Goal: Task Accomplishment & Management: Manage account settings

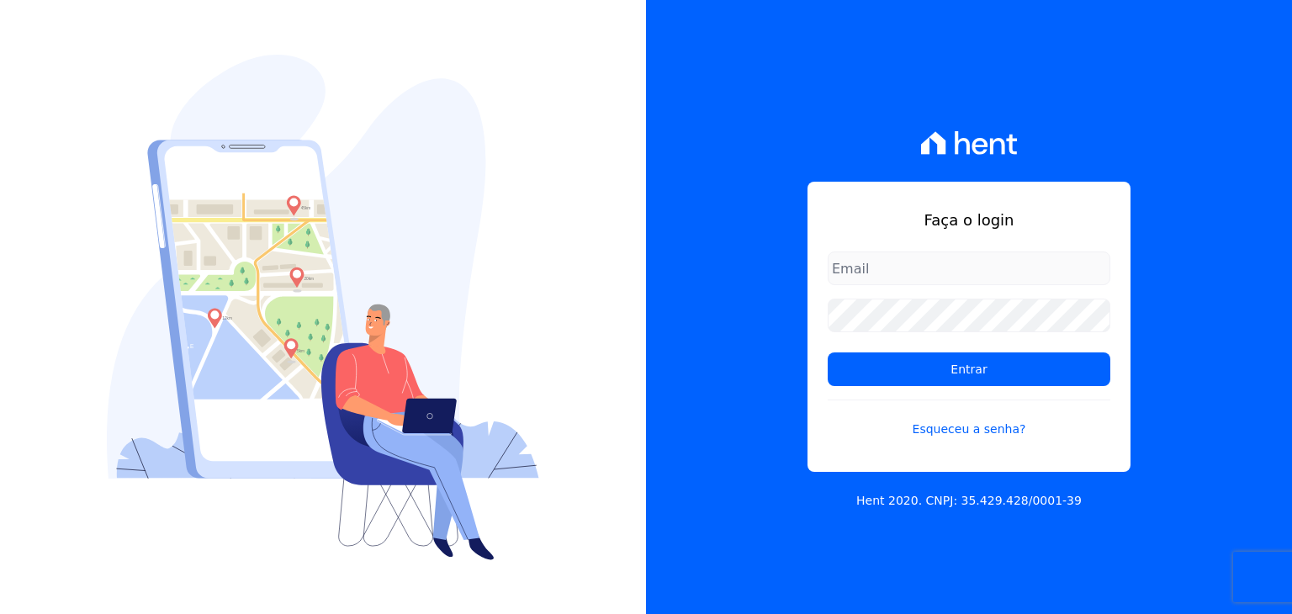
type input "guilherme.farias@priori.com.vc"
click at [929, 399] on form "guilherme.farias@priori.com.vc Entrar Esqueceu a senha?" at bounding box center [969, 354] width 283 height 207
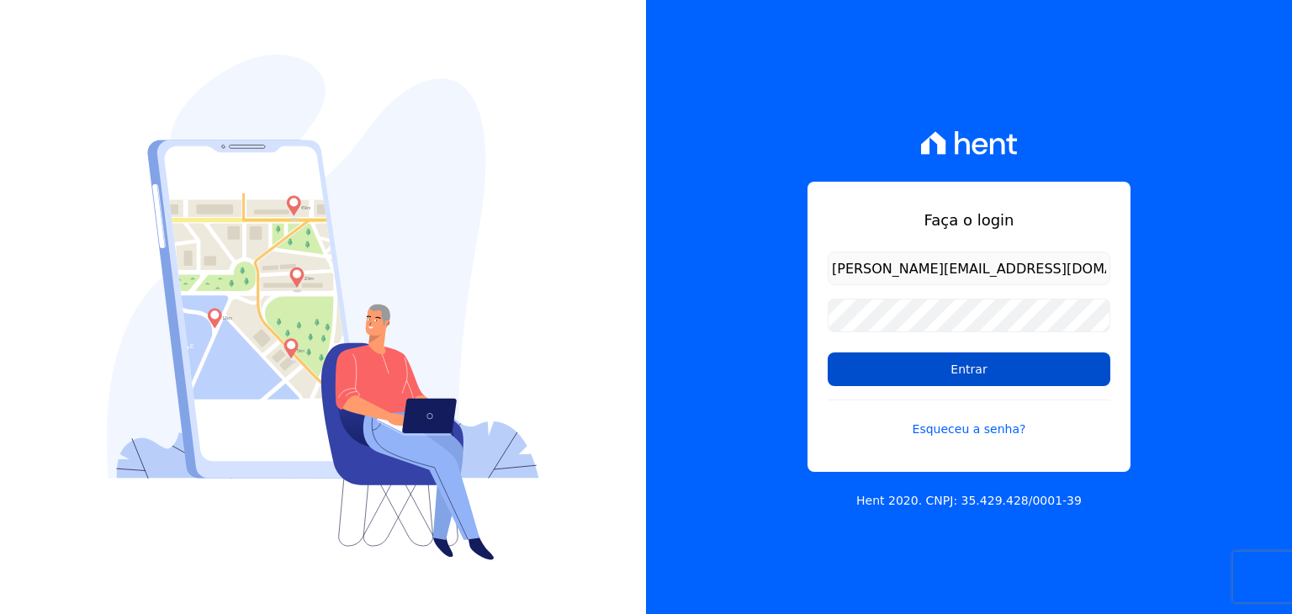
click at [935, 380] on input "Entrar" at bounding box center [969, 369] width 283 height 34
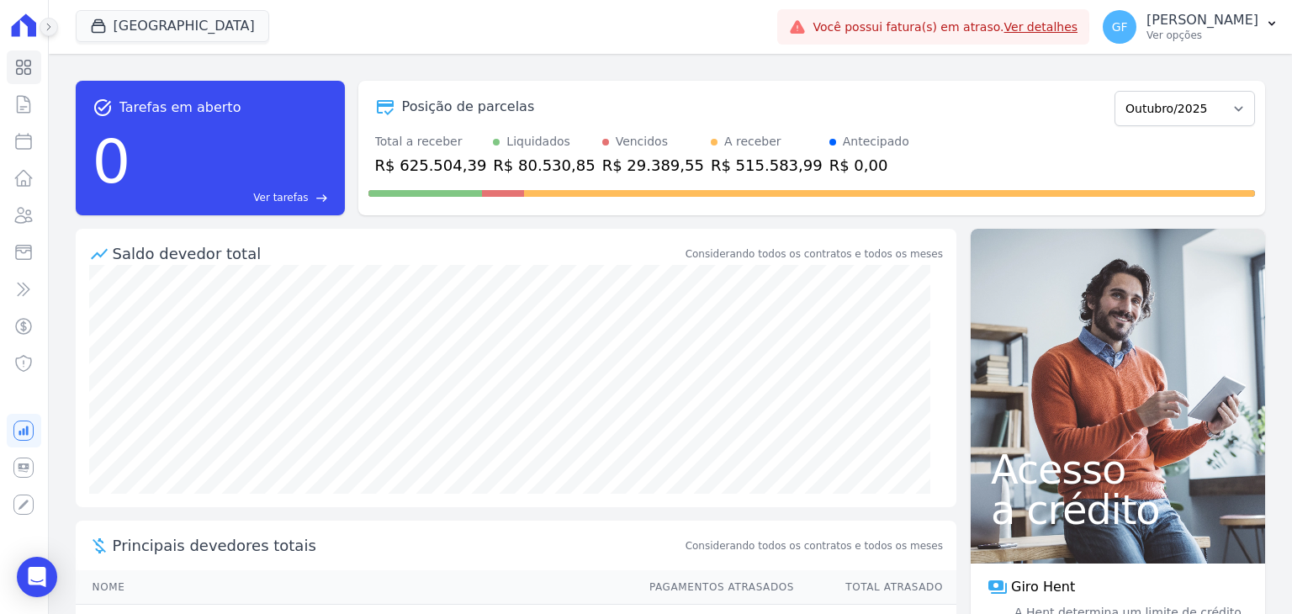
click at [50, 31] on icon at bounding box center [49, 27] width 10 height 10
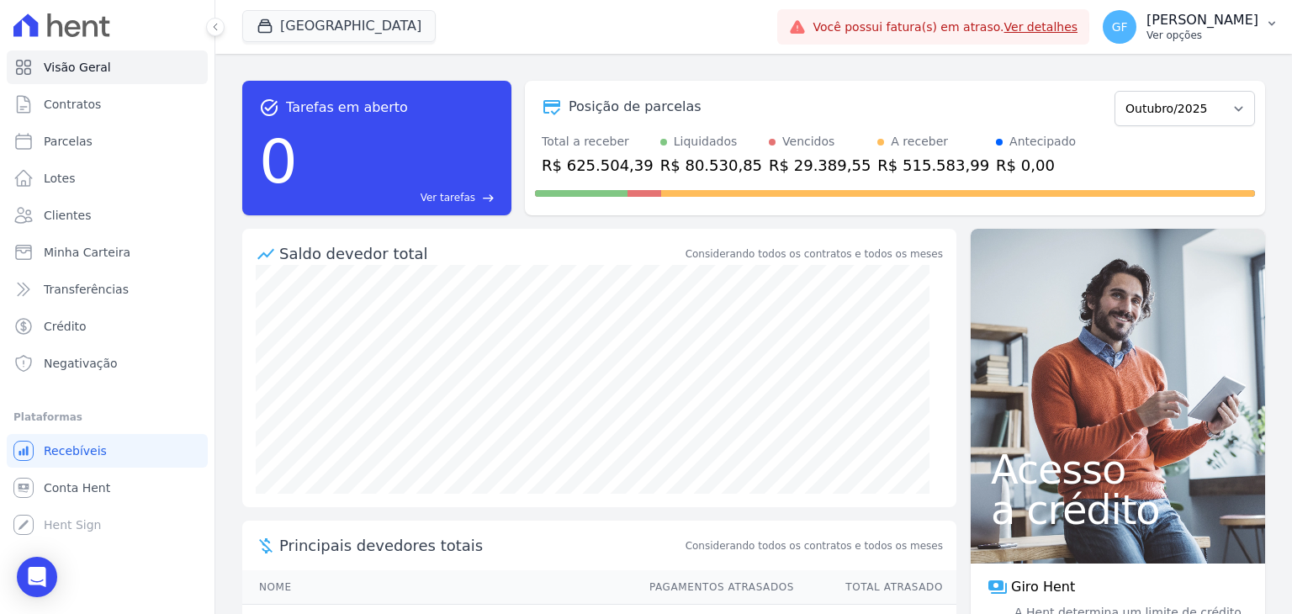
click at [1228, 30] on p "Ver opções" at bounding box center [1202, 35] width 112 height 13
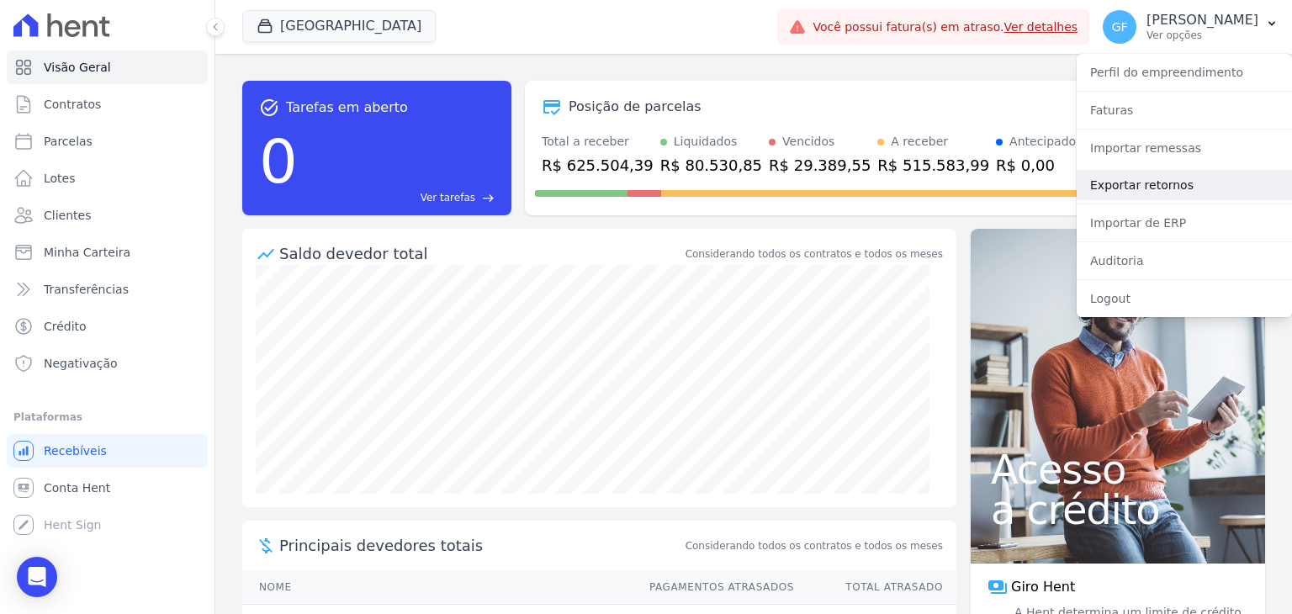
click at [1172, 185] on link "Exportar retornos" at bounding box center [1183, 185] width 215 height 30
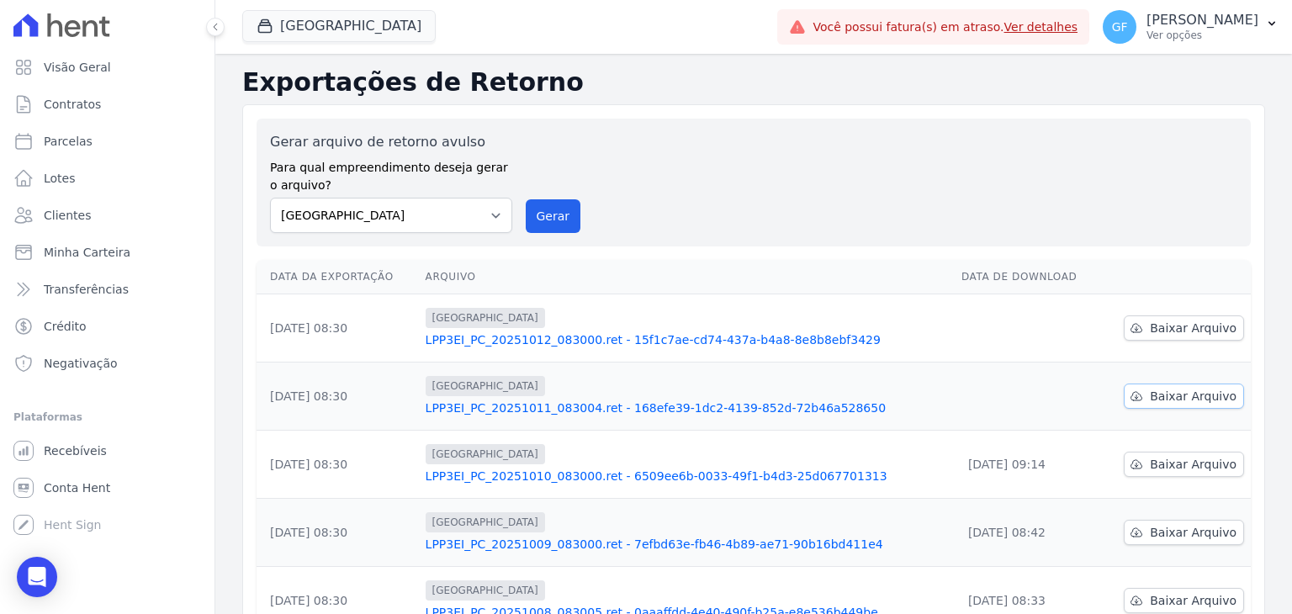
click at [1192, 394] on span "Baixar Arquivo" at bounding box center [1193, 396] width 87 height 17
click at [1163, 331] on span "Baixar Arquivo" at bounding box center [1193, 328] width 87 height 17
click at [1214, 48] on button "GF Guilherme Farias Ver opções" at bounding box center [1190, 26] width 203 height 47
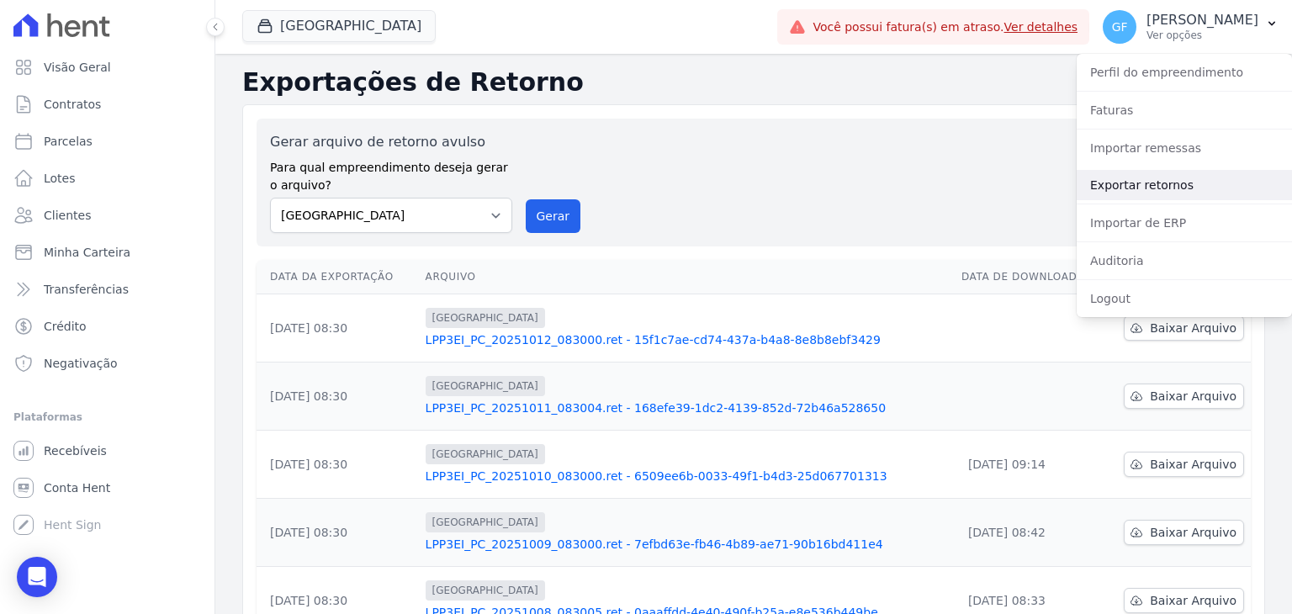
click at [1132, 173] on link "Exportar retornos" at bounding box center [1183, 185] width 215 height 30
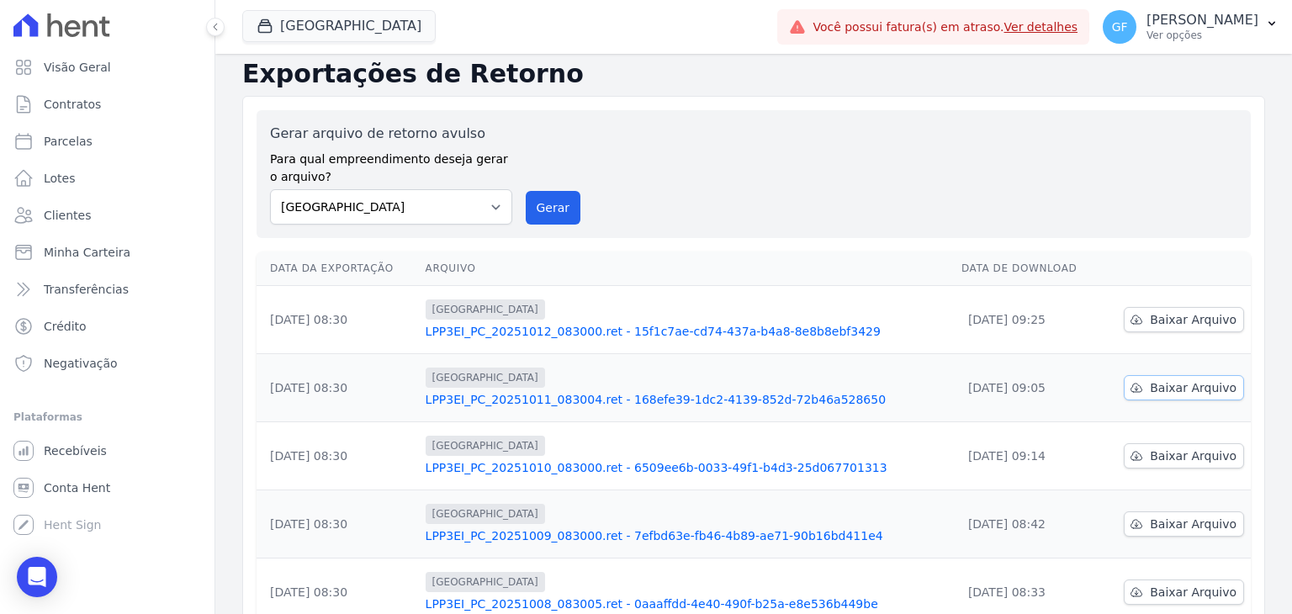
scroll to position [84, 0]
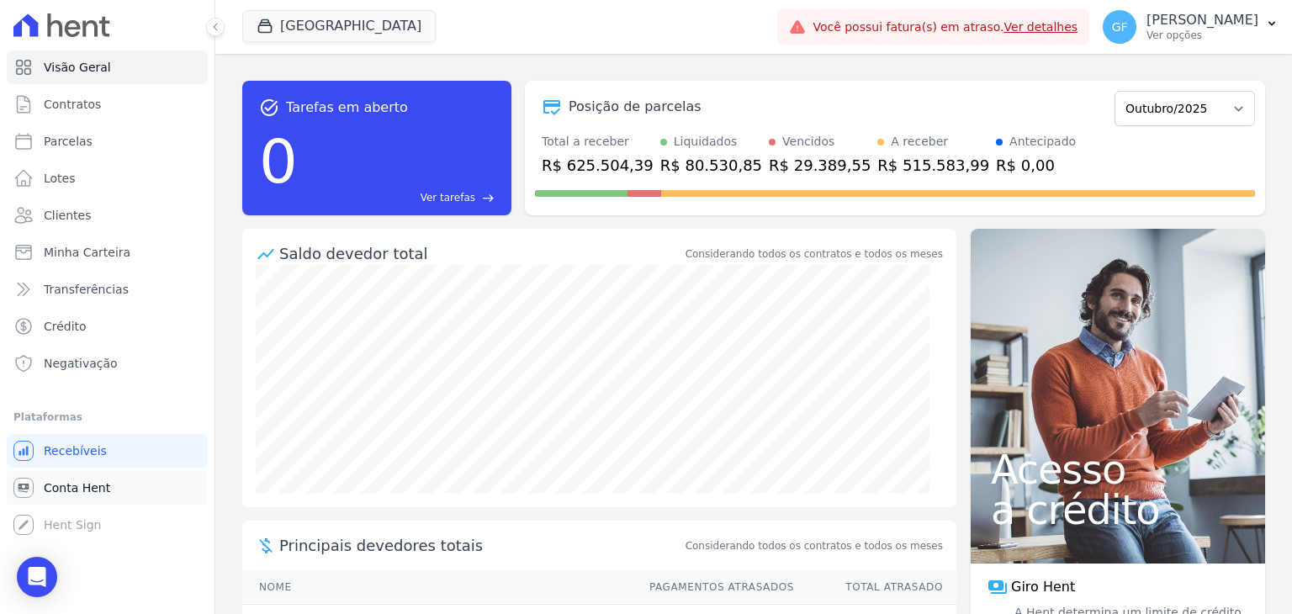
click at [84, 486] on span "Conta Hent" at bounding box center [77, 487] width 66 height 17
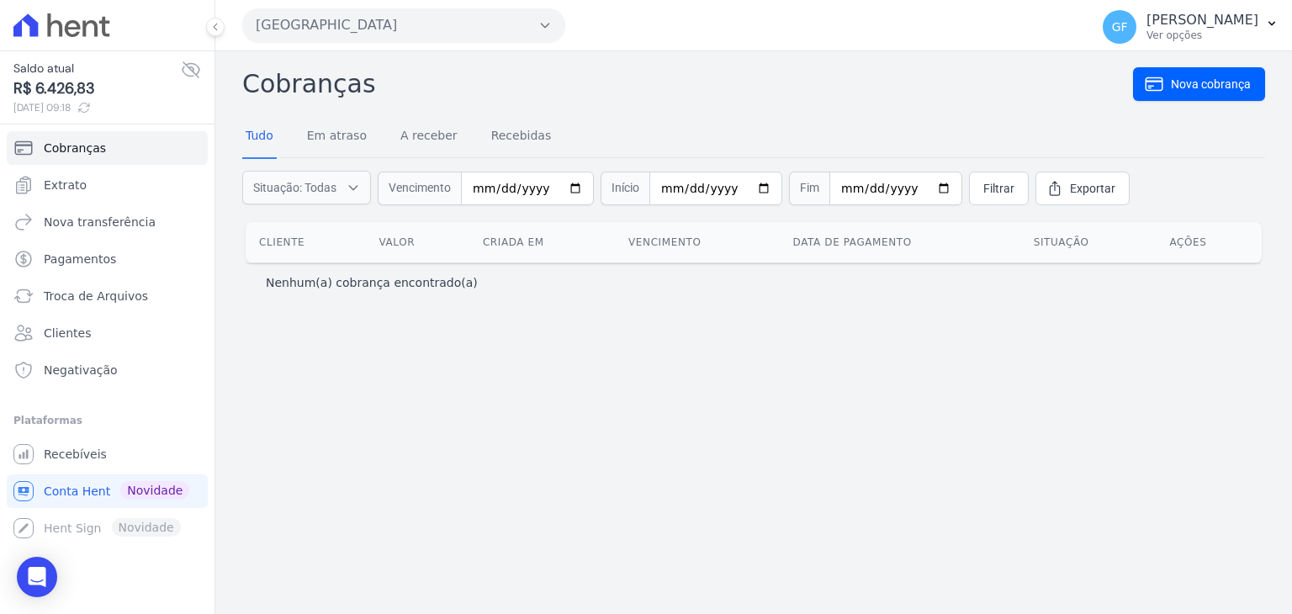
click at [193, 81] on div "Saldo atual R$ 6.426,83 [DATE] 09:18" at bounding box center [107, 88] width 188 height 56
click at [81, 257] on span "Pagamentos" at bounding box center [80, 259] width 72 height 17
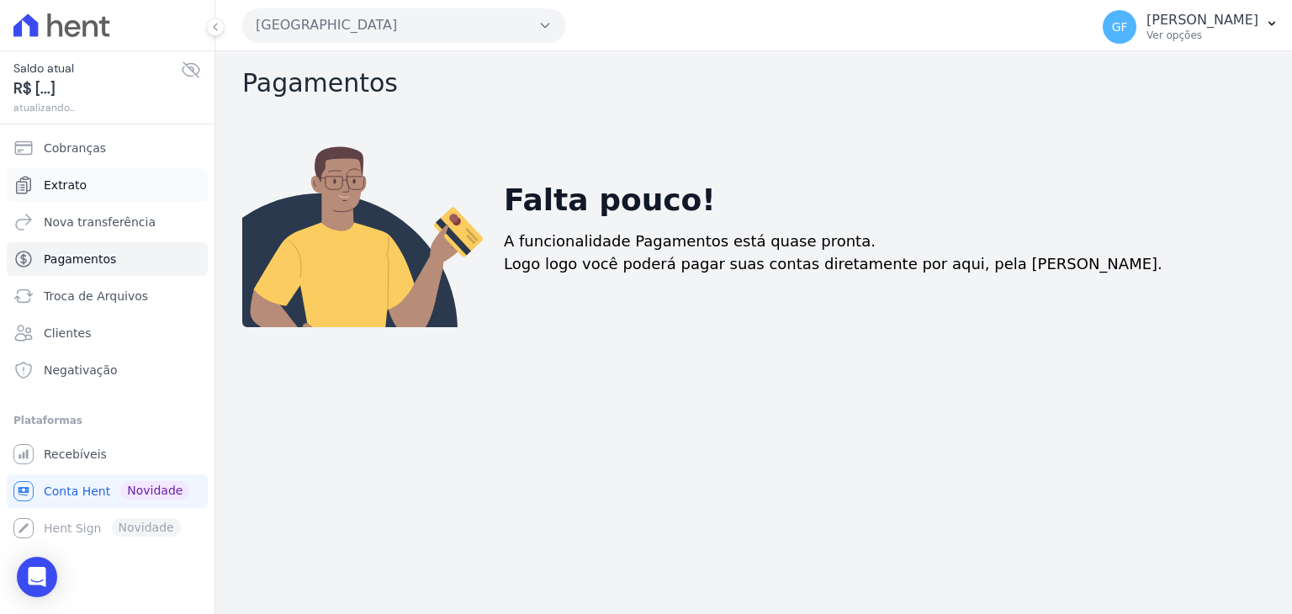
click at [70, 184] on span "Extrato" at bounding box center [65, 185] width 43 height 17
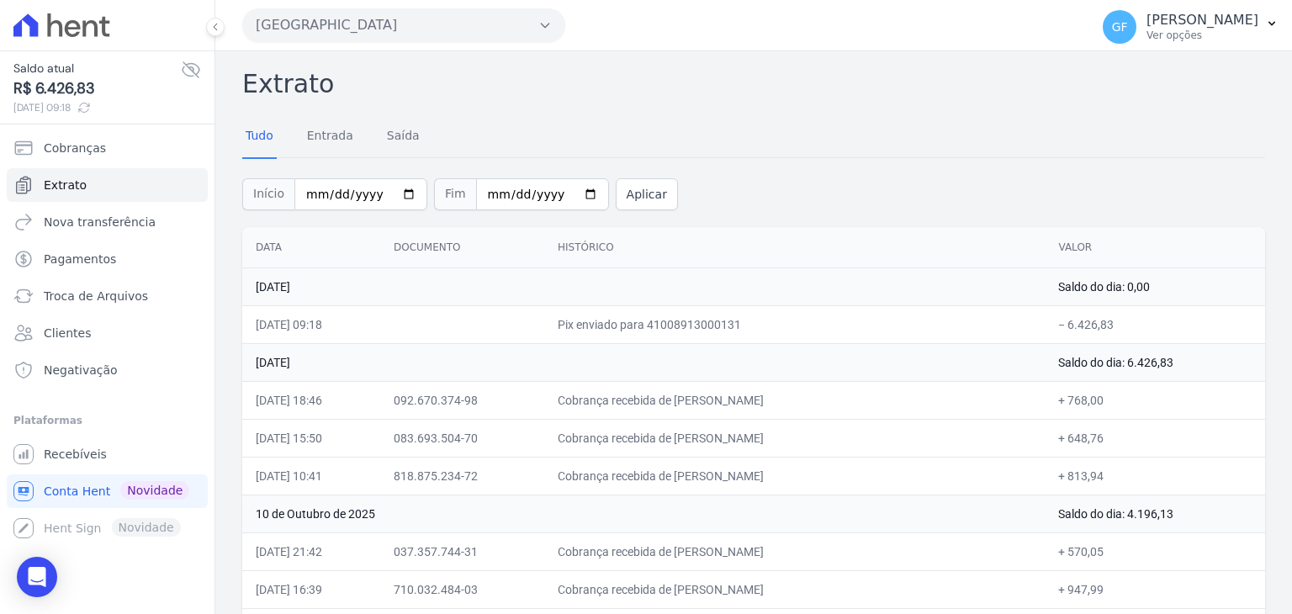
drag, startPoint x: 1044, startPoint y: 327, endPoint x: 1143, endPoint y: 324, distance: 99.3
click at [1143, 324] on td "− 6.426,83" at bounding box center [1155, 324] width 220 height 38
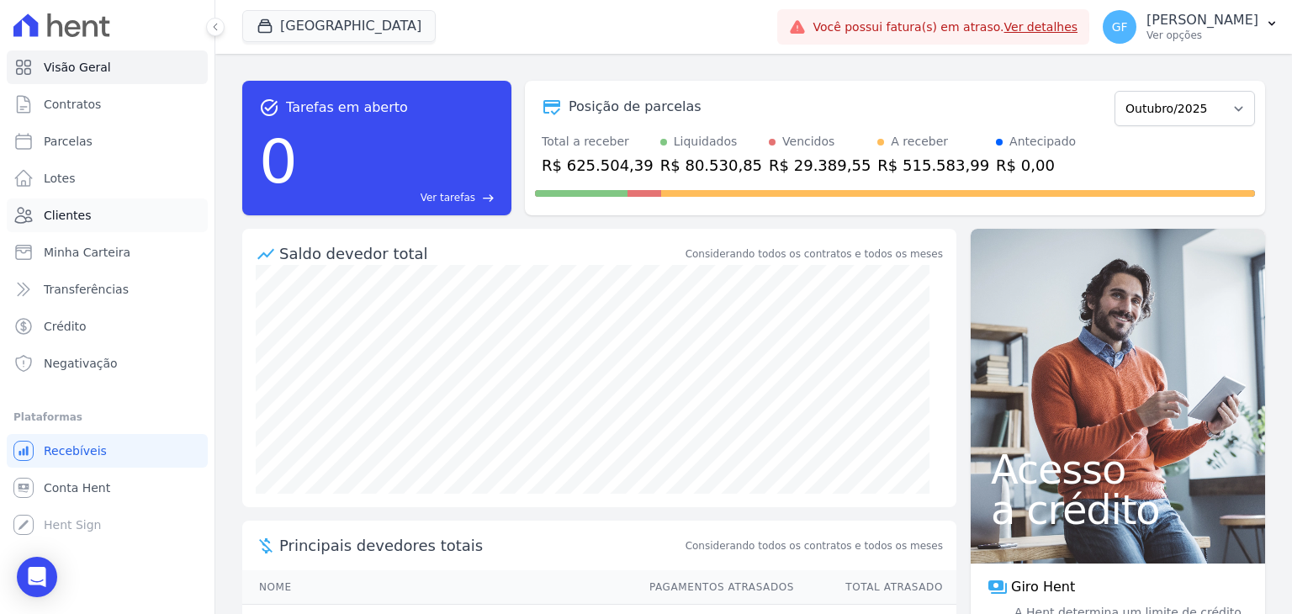
click at [67, 221] on span "Clientes" at bounding box center [67, 215] width 47 height 17
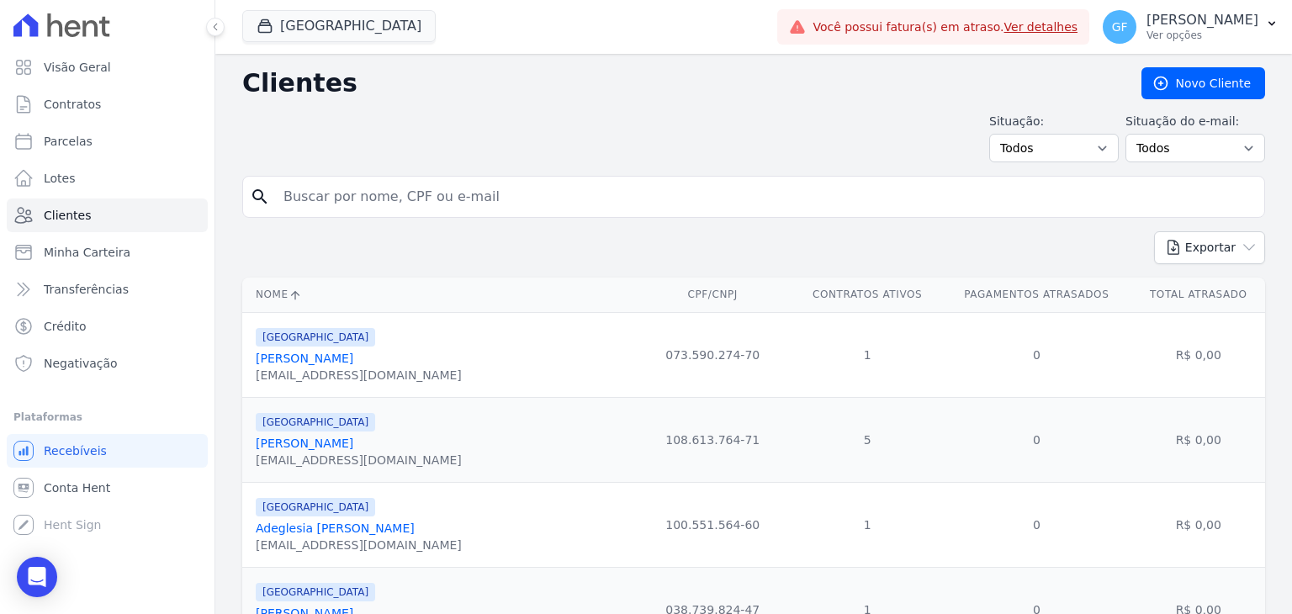
click at [318, 209] on input "search" at bounding box center [765, 197] width 984 height 34
type input "carlos roberto"
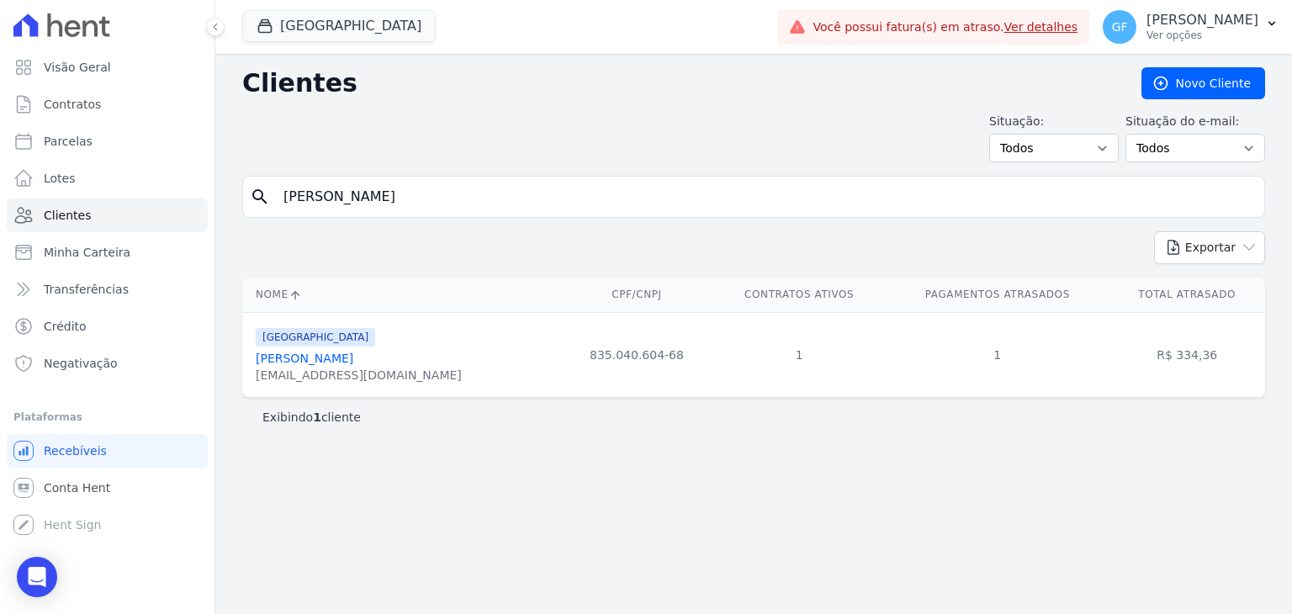
click at [219, 18] on button at bounding box center [215, 27] width 19 height 19
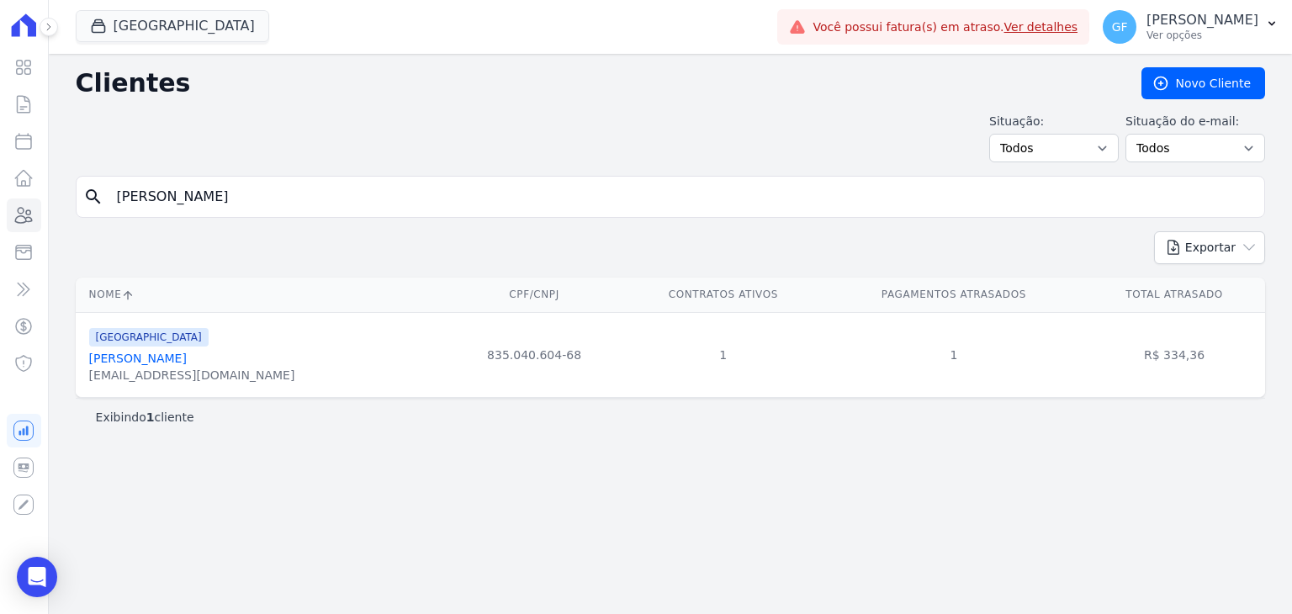
click at [187, 357] on link "Carlos Roberto Ribeiro De Miranda" at bounding box center [138, 358] width 98 height 13
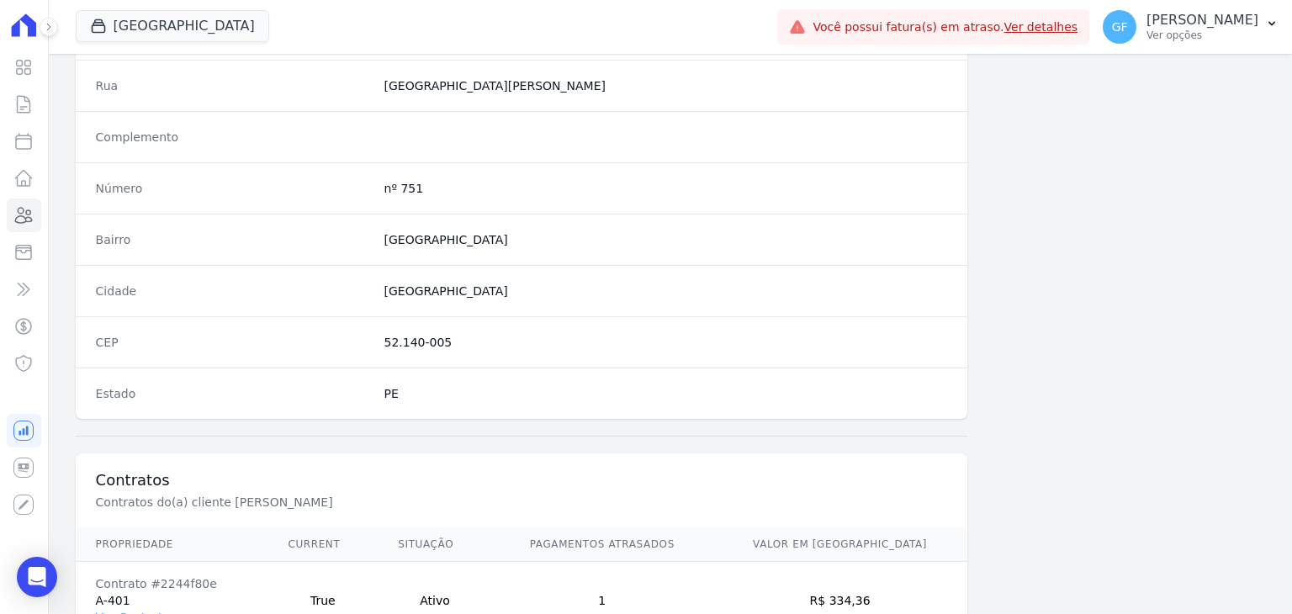
scroll to position [955, 0]
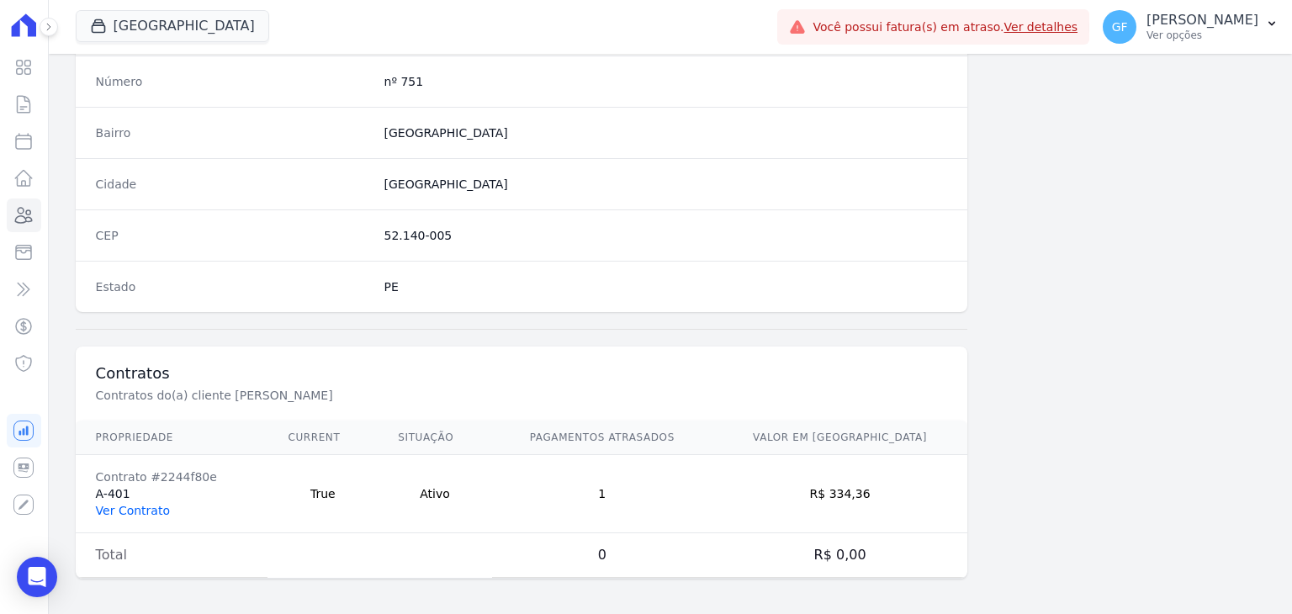
click at [138, 508] on link "Ver Contrato" at bounding box center [133, 510] width 74 height 13
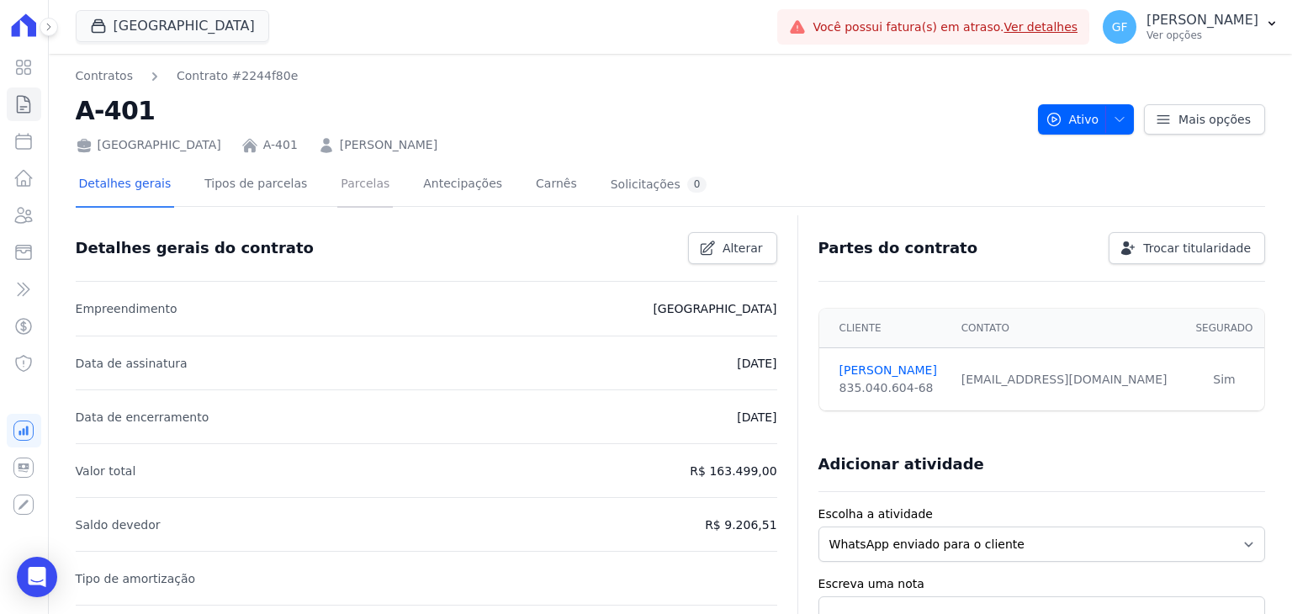
click at [345, 189] on link "Parcelas" at bounding box center [365, 185] width 56 height 45
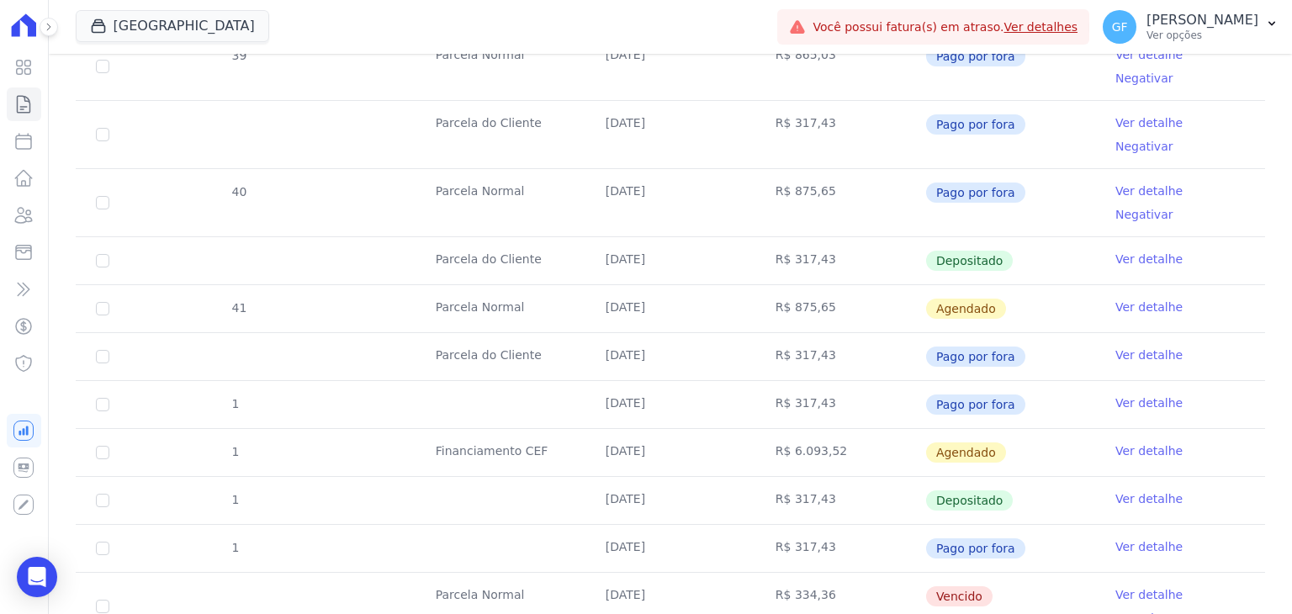
scroll to position [807, 0]
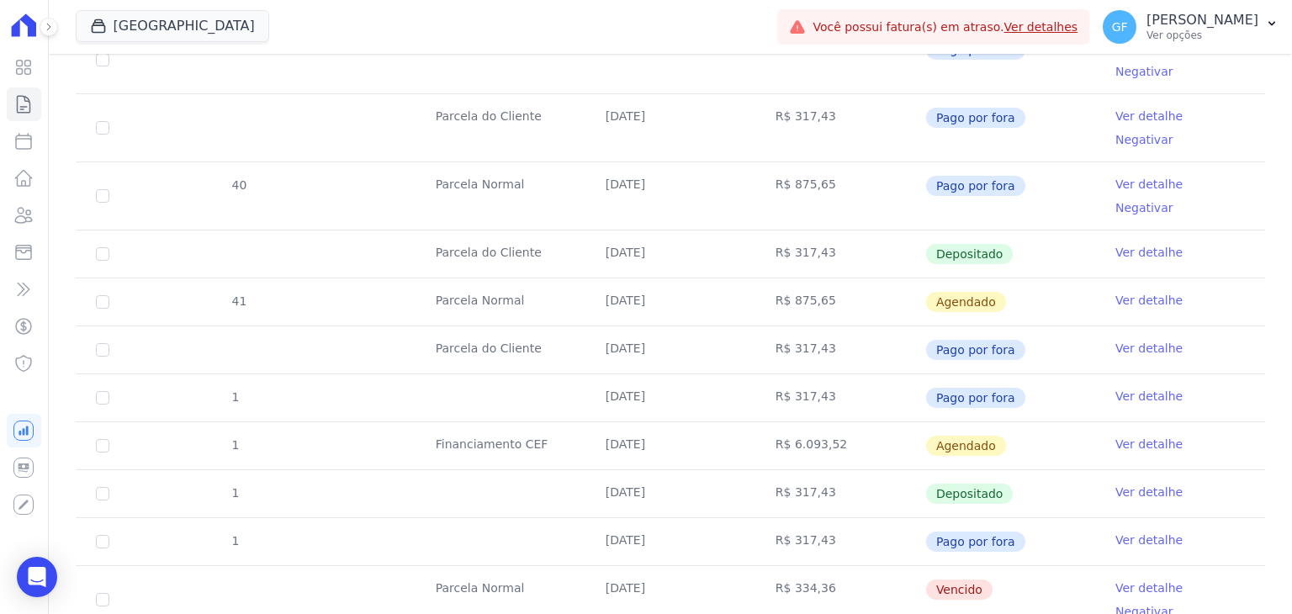
drag, startPoint x: 577, startPoint y: 442, endPoint x: 983, endPoint y: 450, distance: 406.3
click at [983, 565] on tr "Parcela Normal 15/09/2025 R$ 334,36 Vencido Ver detalhe Negativar" at bounding box center [670, 599] width 1189 height 68
click at [982, 566] on td "Vencido" at bounding box center [1010, 599] width 170 height 67
click at [1115, 579] on link "Ver detalhe" at bounding box center [1148, 587] width 67 height 17
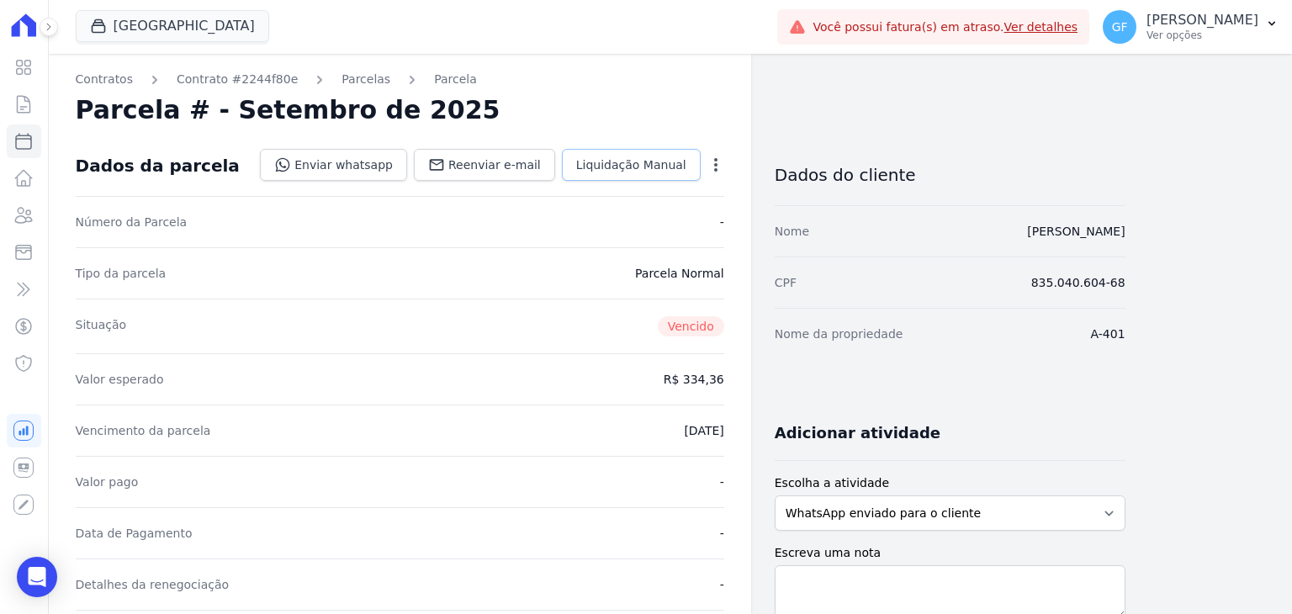
click at [656, 173] on link "Liquidação Manual" at bounding box center [631, 165] width 139 height 32
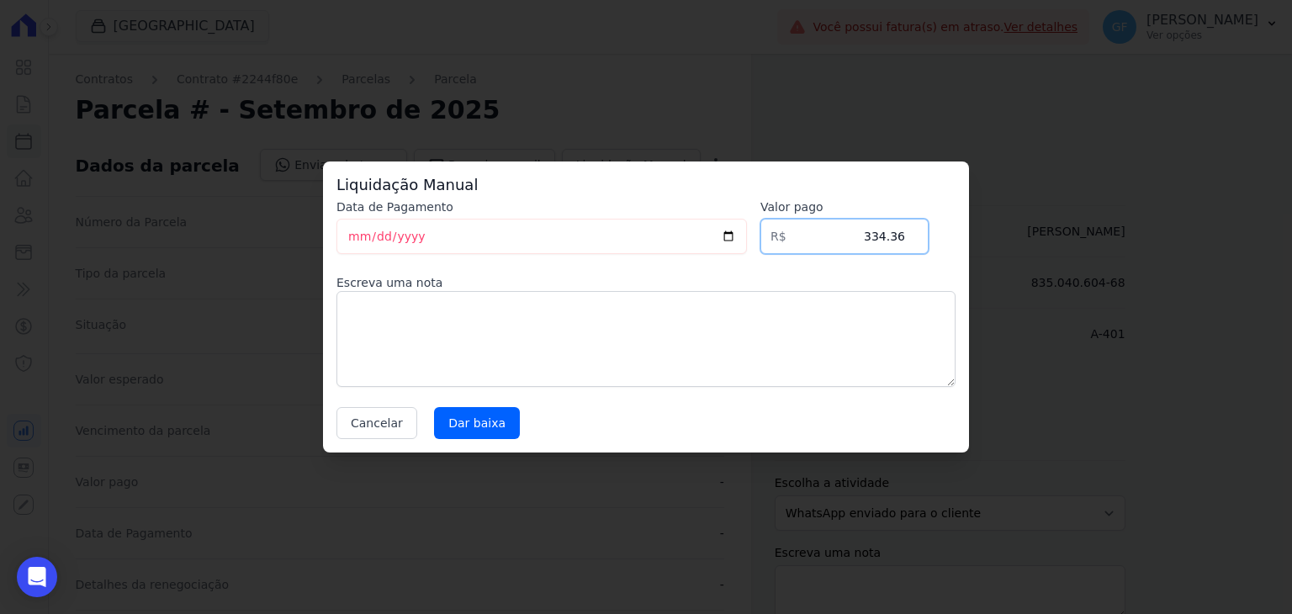
drag, startPoint x: 858, startPoint y: 241, endPoint x: 982, endPoint y: 240, distance: 124.5
click at [982, 240] on div "Liquidação Manual Data de Pagamento 2025-10-13 Valor pago R$ 334.36 Escreva uma…" at bounding box center [646, 307] width 1292 height 614
paste input "42.28"
type input "342.28"
click at [360, 246] on input "[DATE]" at bounding box center [541, 236] width 410 height 35
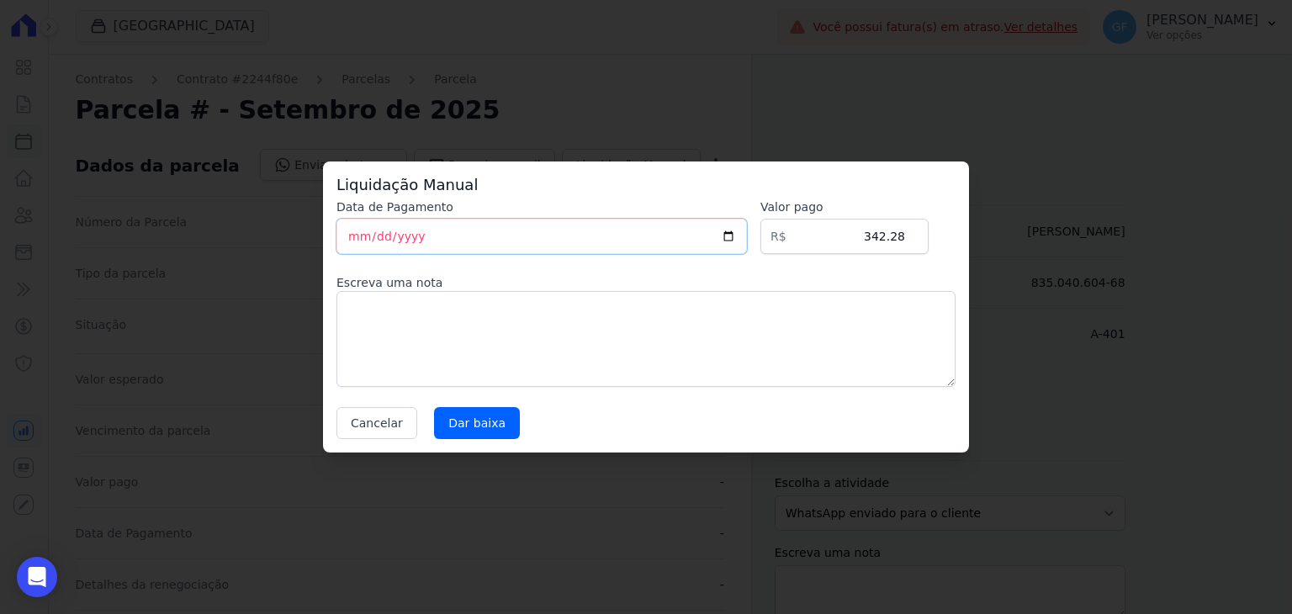
type input "2025-10-26"
type input "2025-09-26"
click at [462, 410] on input "Dar baixa" at bounding box center [477, 423] width 86 height 32
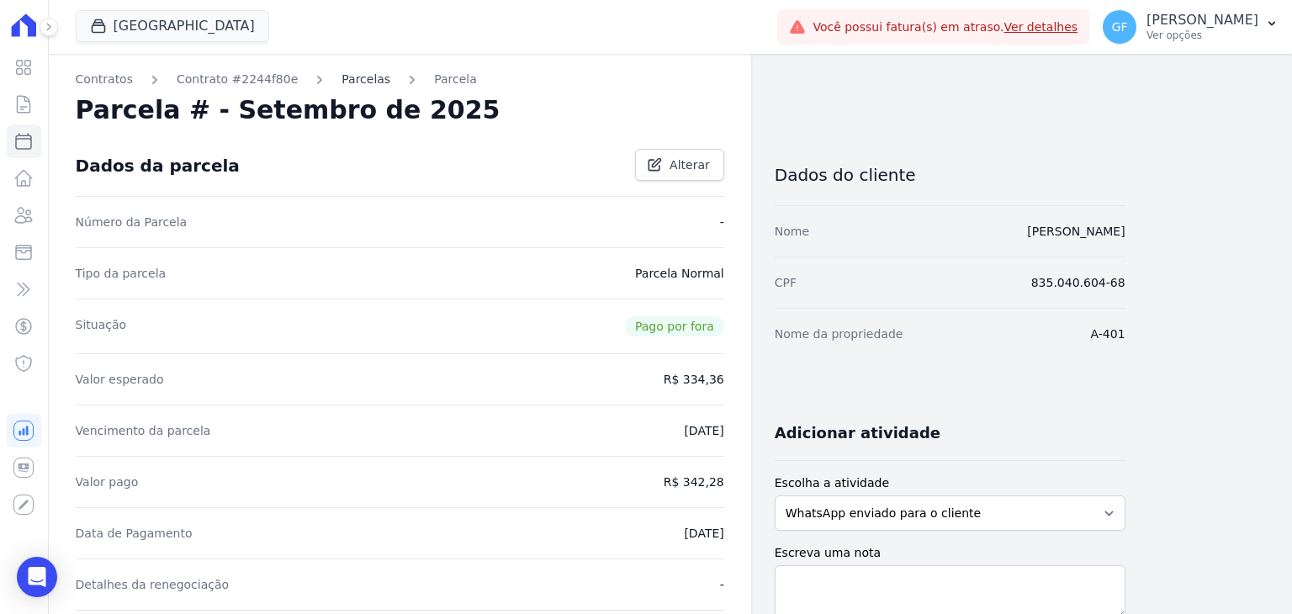
click at [341, 82] on link "Parcelas" at bounding box center [365, 80] width 49 height 18
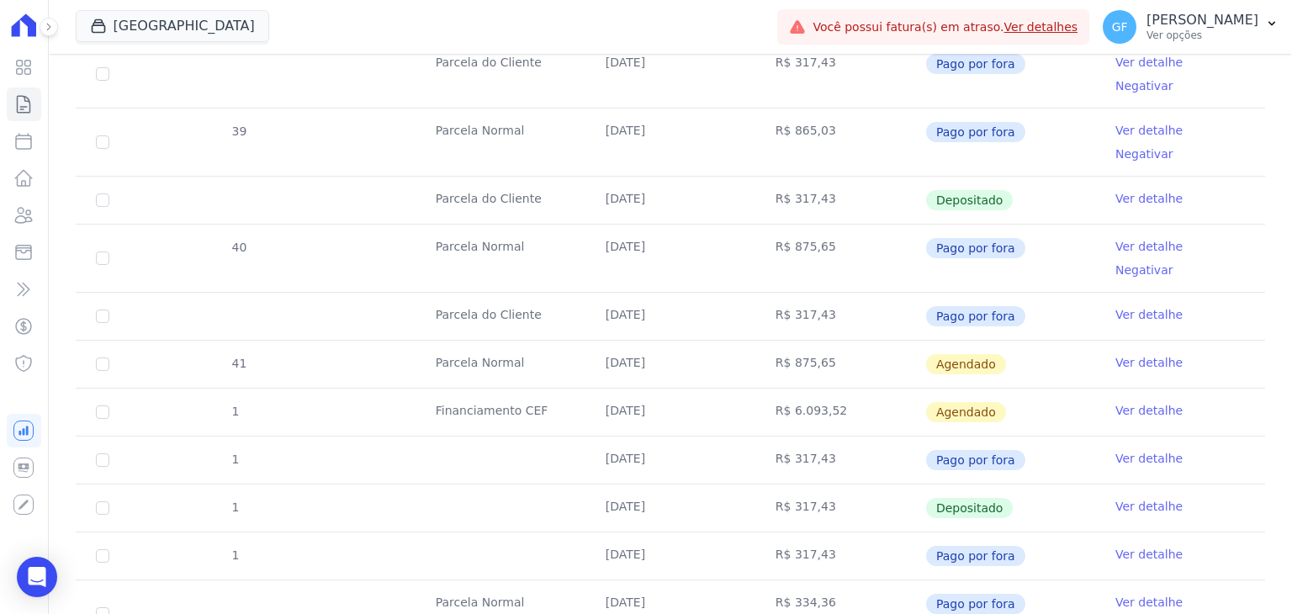
scroll to position [807, 0]
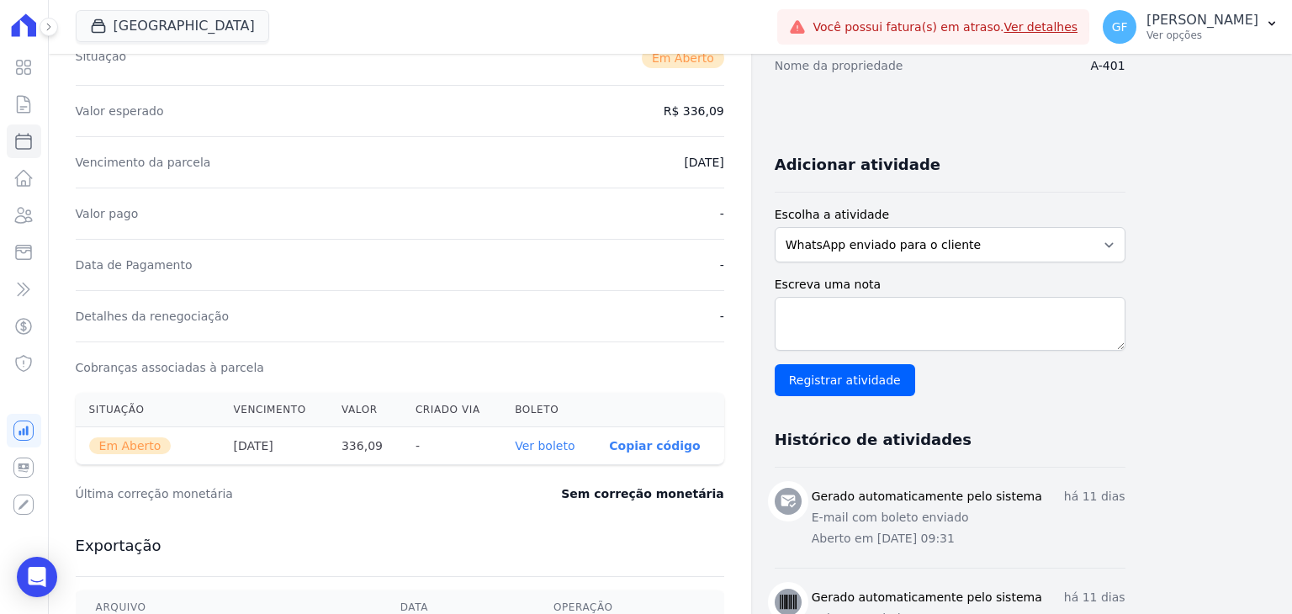
scroll to position [336, 0]
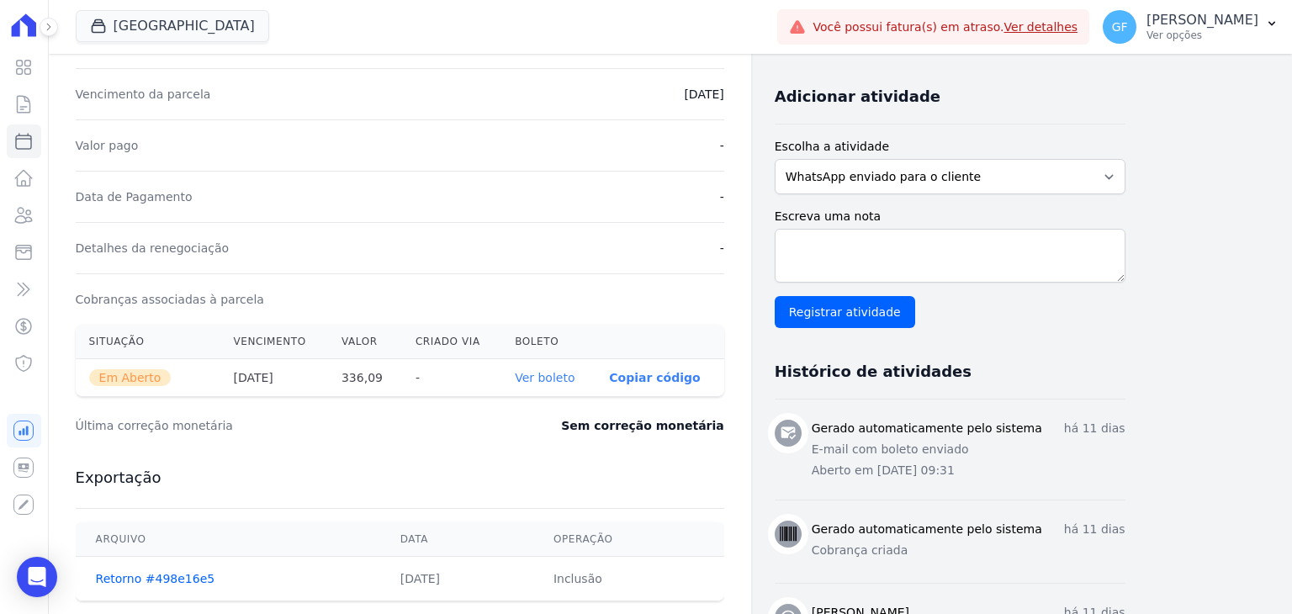
click at [537, 376] on link "Ver boleto" at bounding box center [545, 377] width 60 height 13
